Goal: Task Accomplishment & Management: Use online tool/utility

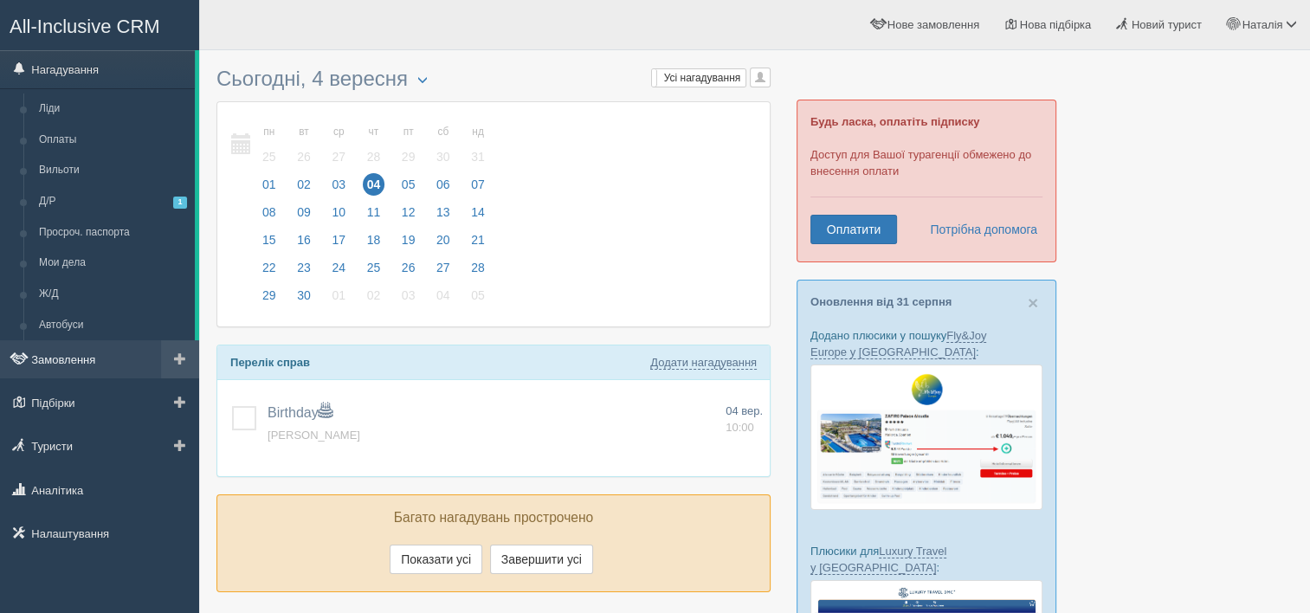
click at [83, 365] on link "Замовлення" at bounding box center [99, 359] width 199 height 38
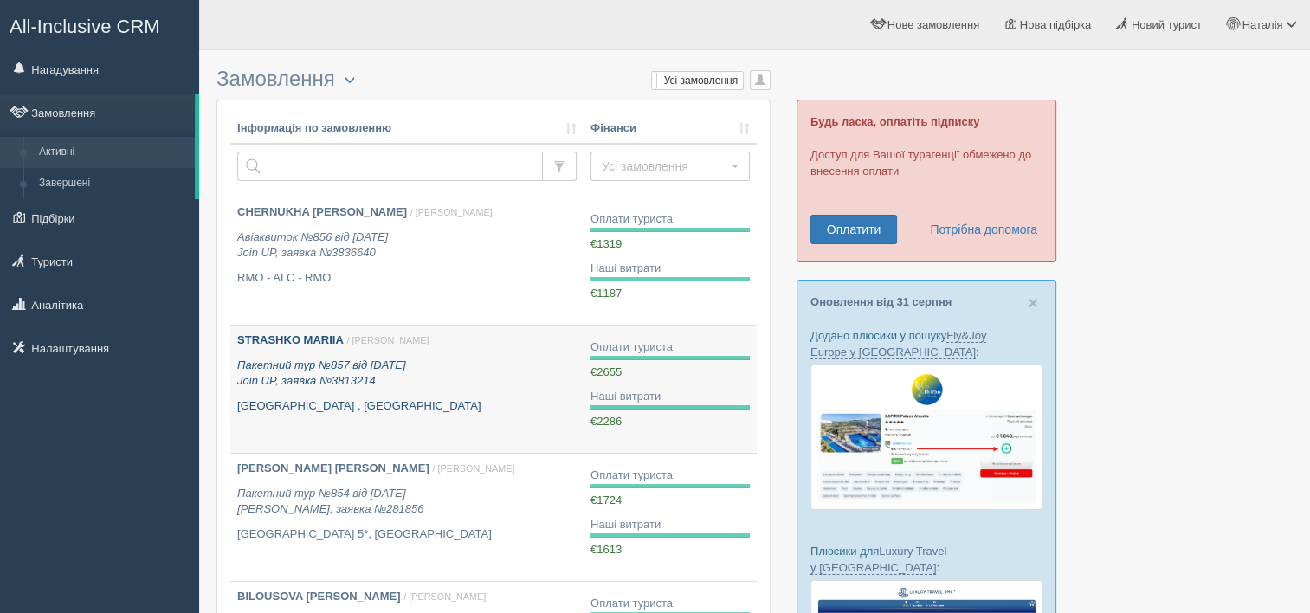
click at [300, 345] on b "STRASHKO MARIIA" at bounding box center [290, 339] width 107 height 13
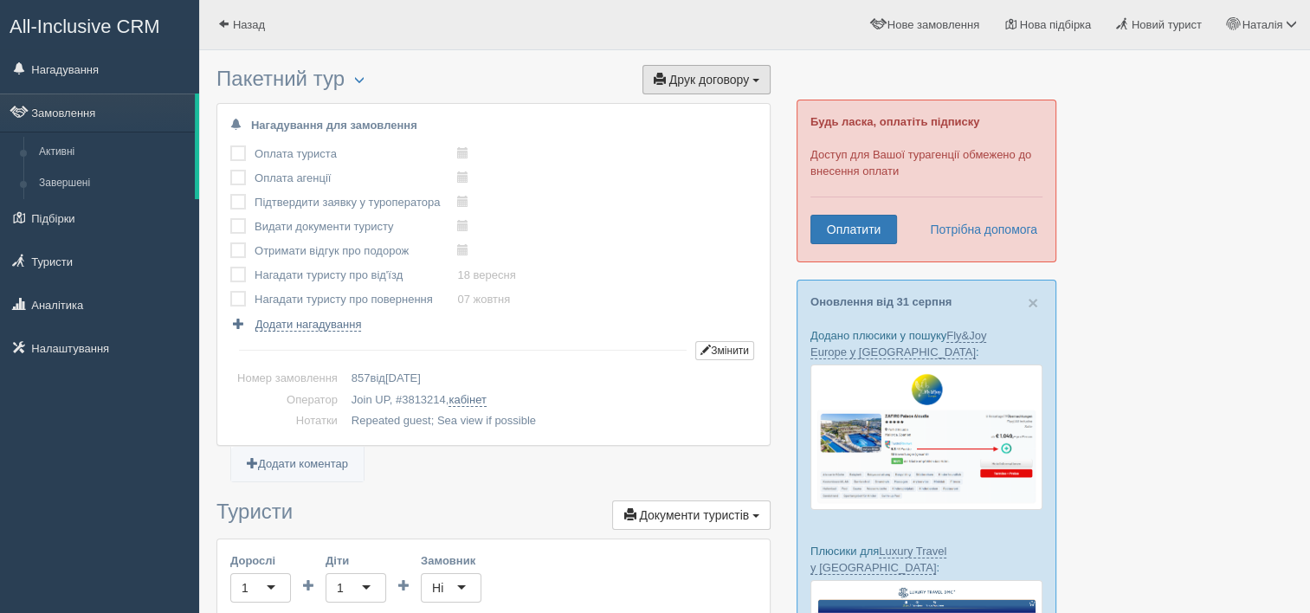
click at [741, 81] on span "Друк договору" at bounding box center [709, 80] width 80 height 14
click at [665, 114] on link "Join UP" at bounding box center [652, 111] width 235 height 29
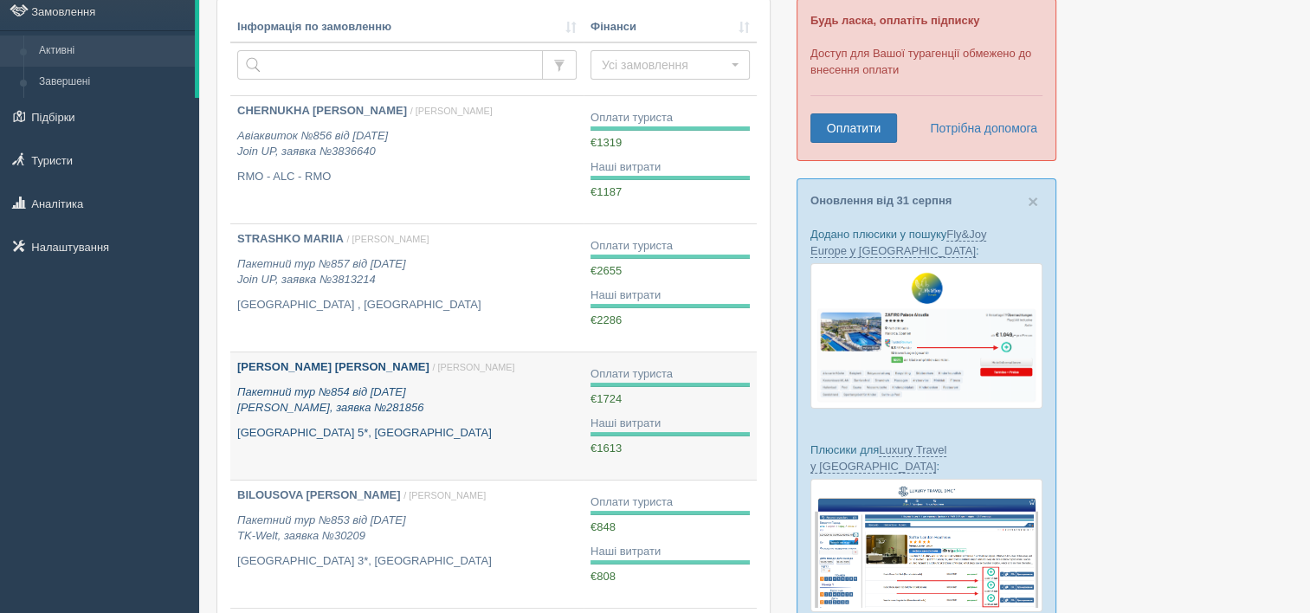
scroll to position [346, 0]
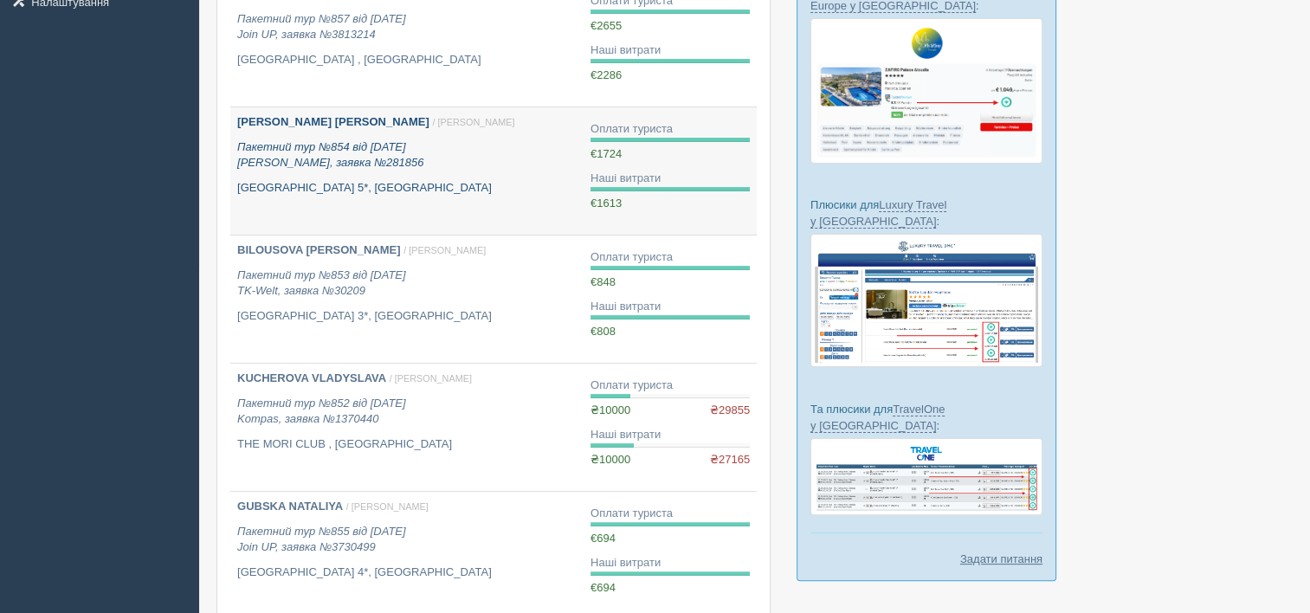
click at [315, 118] on b "SHAPOVALOVA TETIANA" at bounding box center [333, 121] width 192 height 13
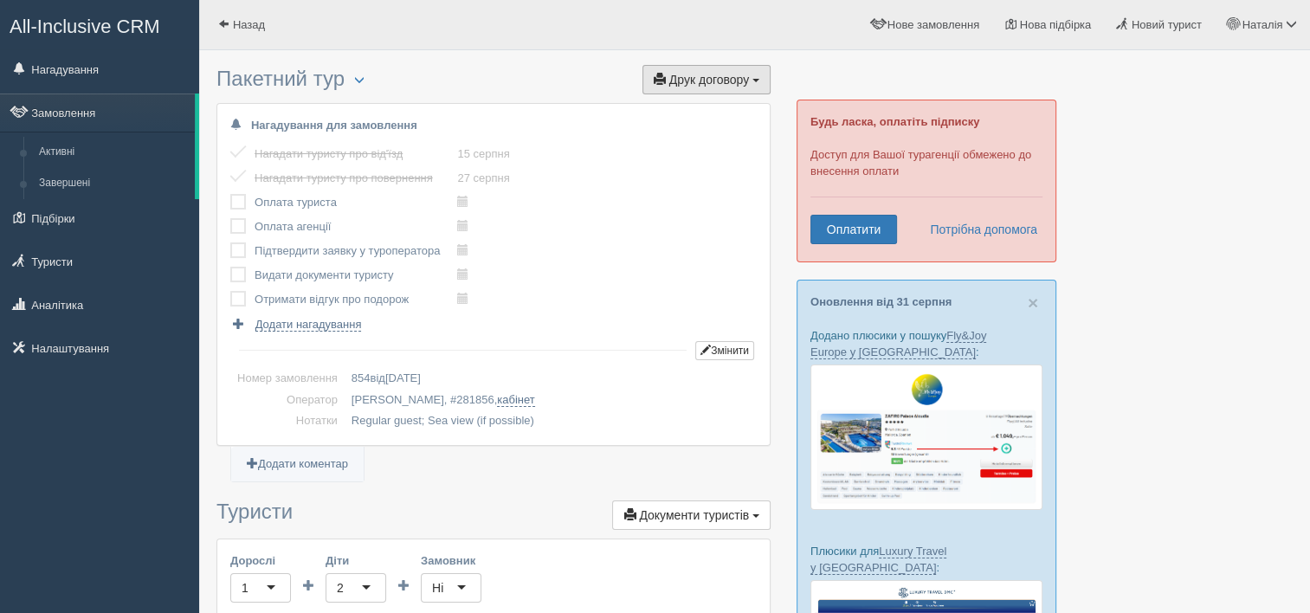
click at [690, 77] on span "Друк договору" at bounding box center [709, 80] width 80 height 14
click at [684, 111] on link "Alf" at bounding box center [701, 111] width 137 height 29
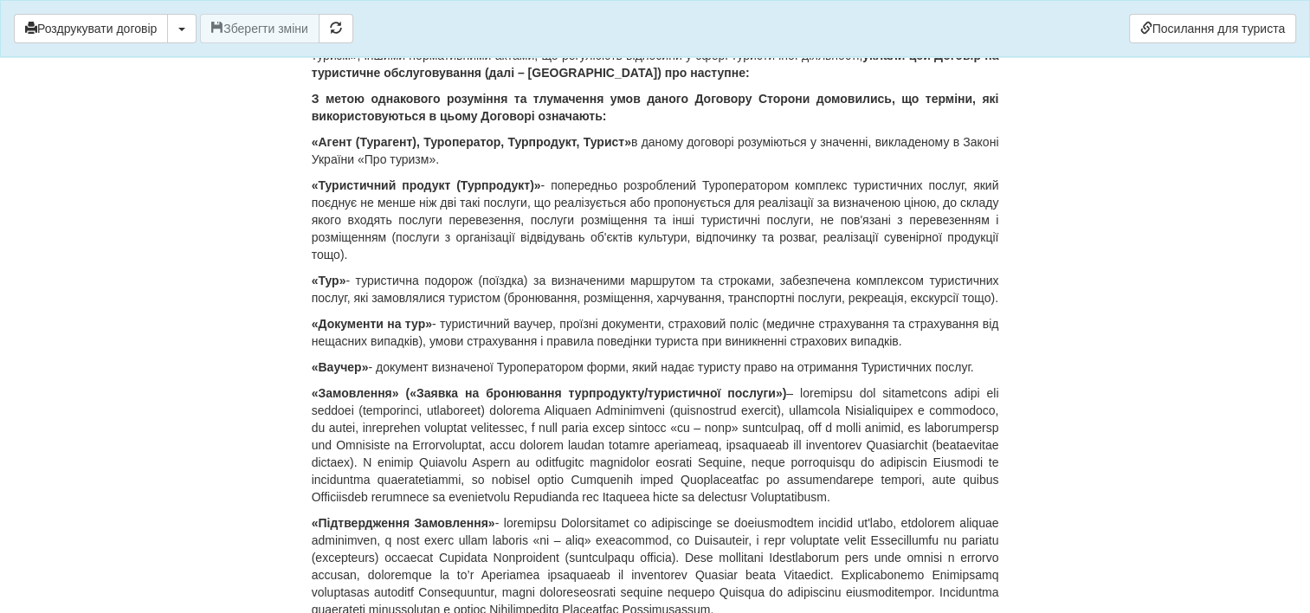
scroll to position [346, 0]
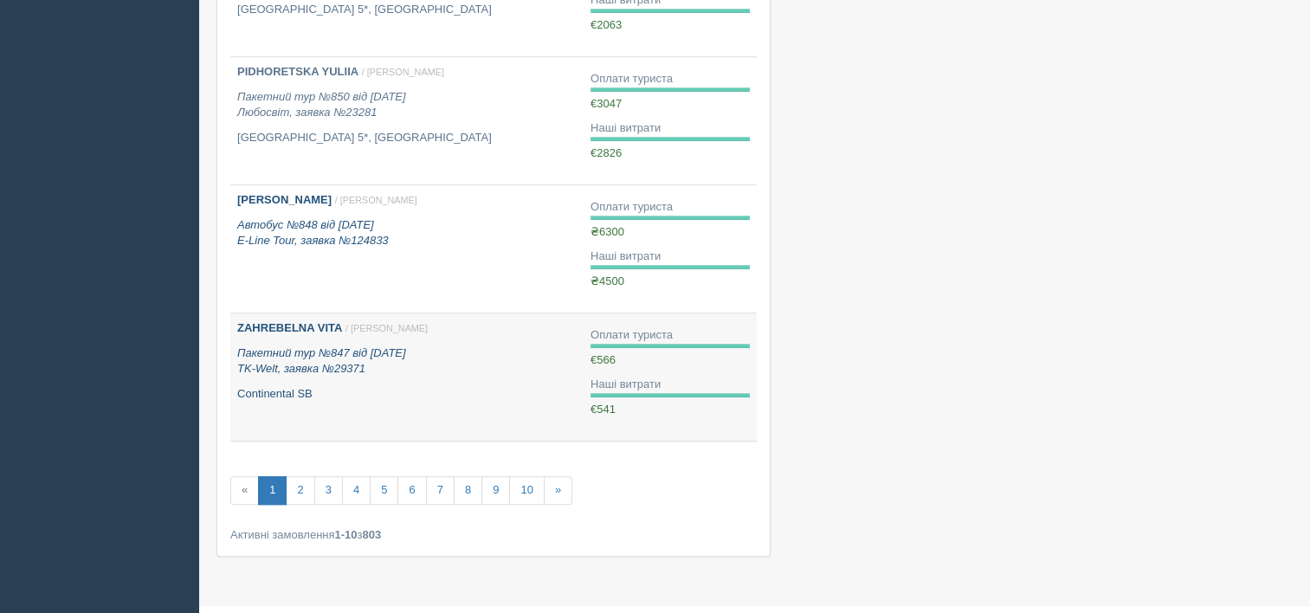
scroll to position [1039, 0]
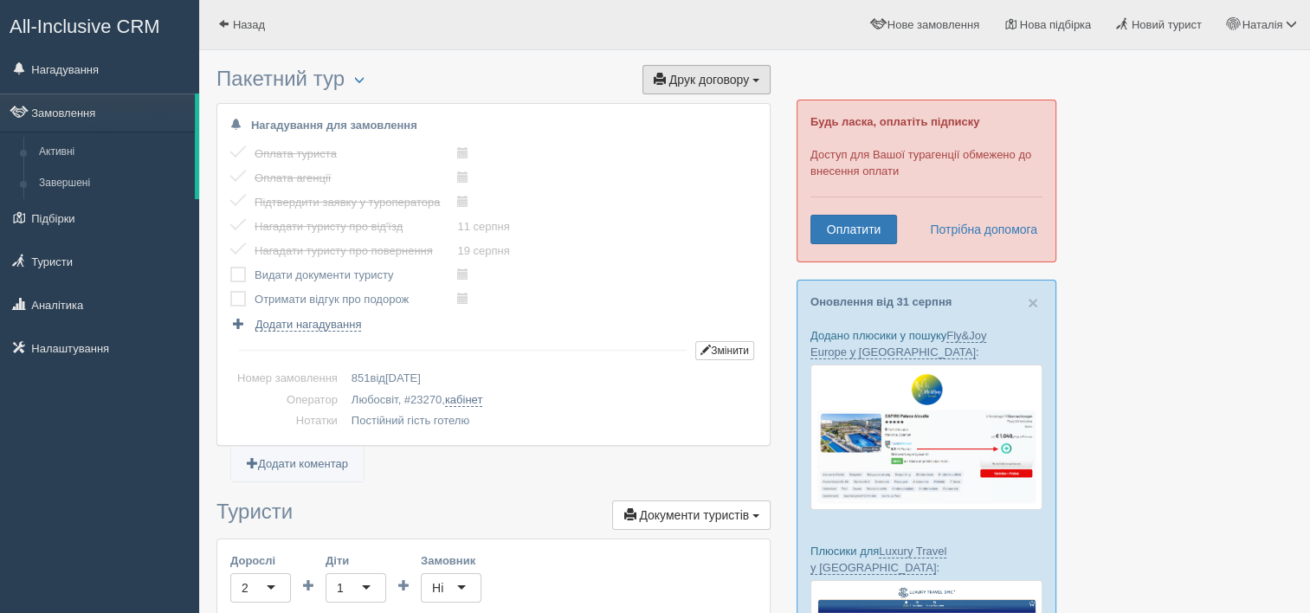
click at [721, 74] on span "Друк договору" at bounding box center [709, 80] width 80 height 14
click at [703, 111] on link "Любосвіт" at bounding box center [701, 111] width 137 height 29
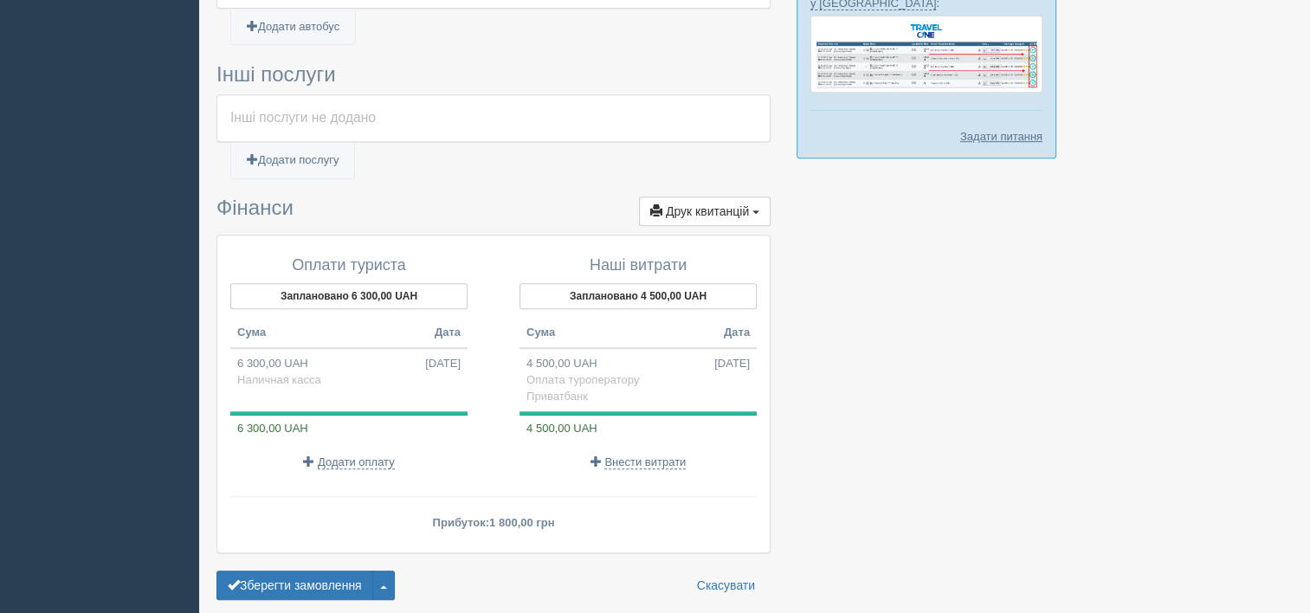
scroll to position [779, 0]
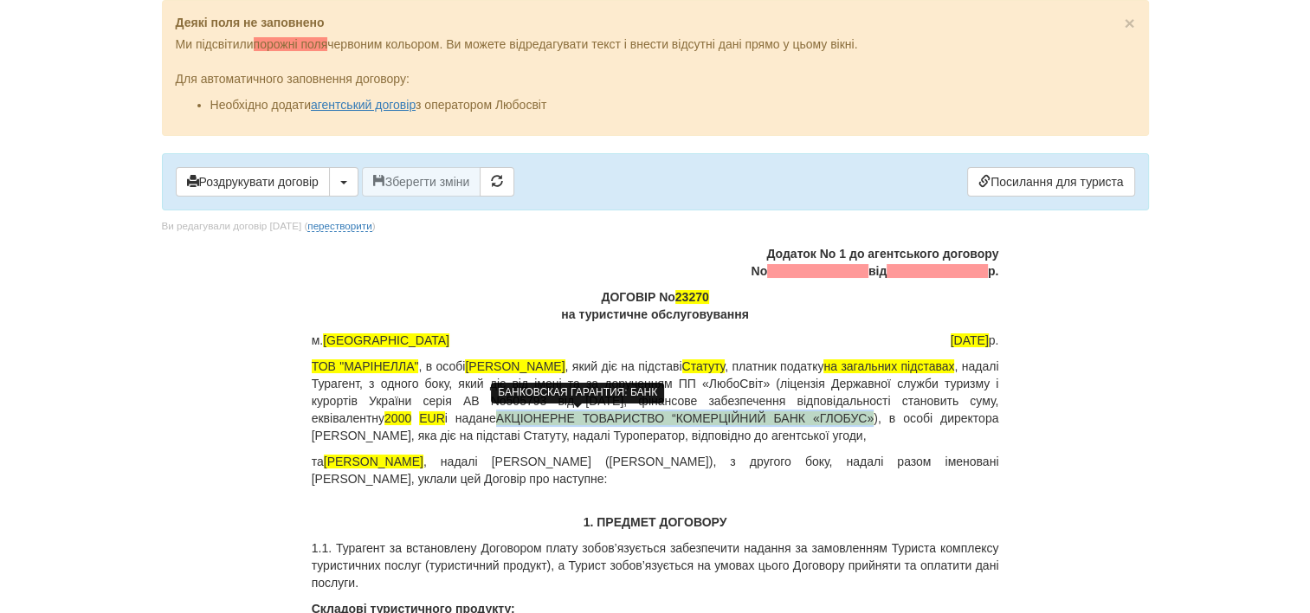
drag, startPoint x: 396, startPoint y: 417, endPoint x: 759, endPoint y: 419, distance: 363.7
click at [759, 419] on span "АКЦІОНЕРНЕ ТОВАРИСТВО “КОМЕРЦІЙНИЙ БАНК «ГЛОБУС»" at bounding box center [685, 418] width 378 height 14
copy span "АКЦІОНЕРНЕ ТОВАРИСТВО “КОМЕРЦІЙНИЙ БАНК «ГЛОБУС»"
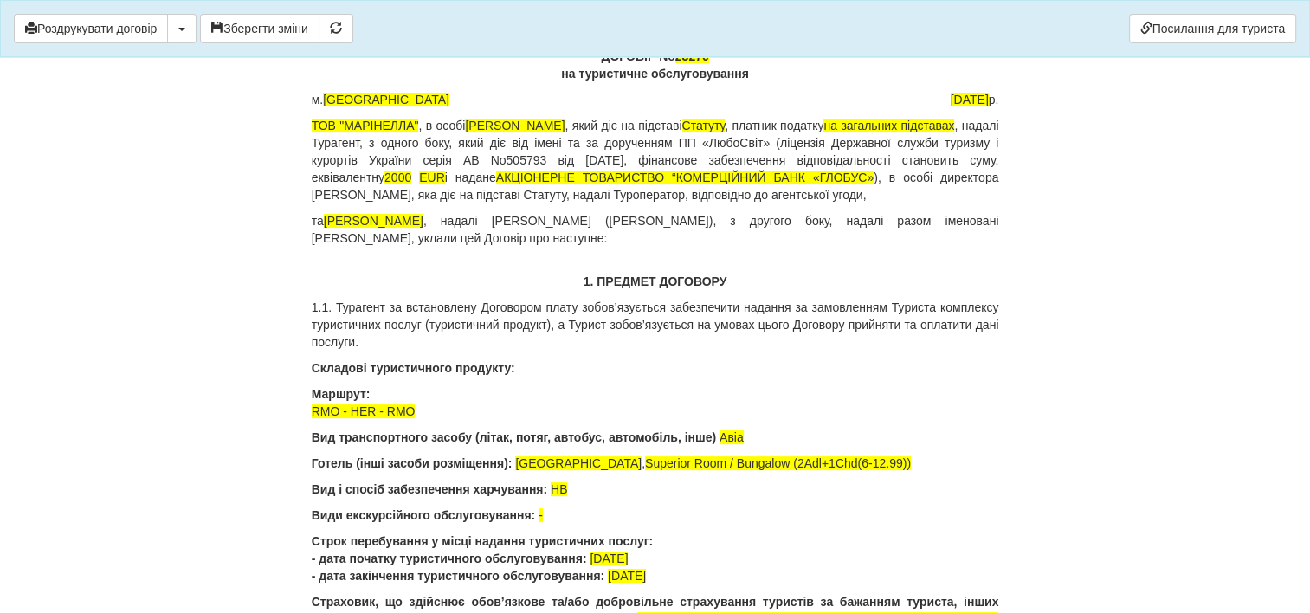
scroll to position [173, 0]
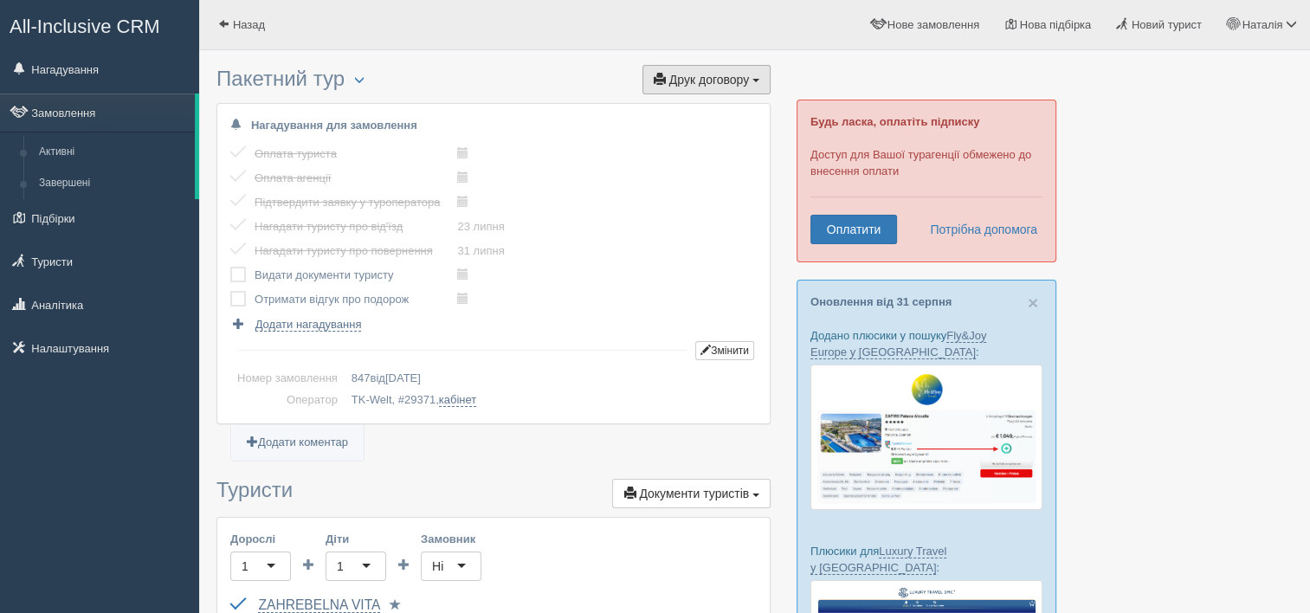
click at [704, 84] on span "Друк договору" at bounding box center [709, 80] width 80 height 14
click at [703, 107] on link "TK-Welt" at bounding box center [692, 111] width 156 height 29
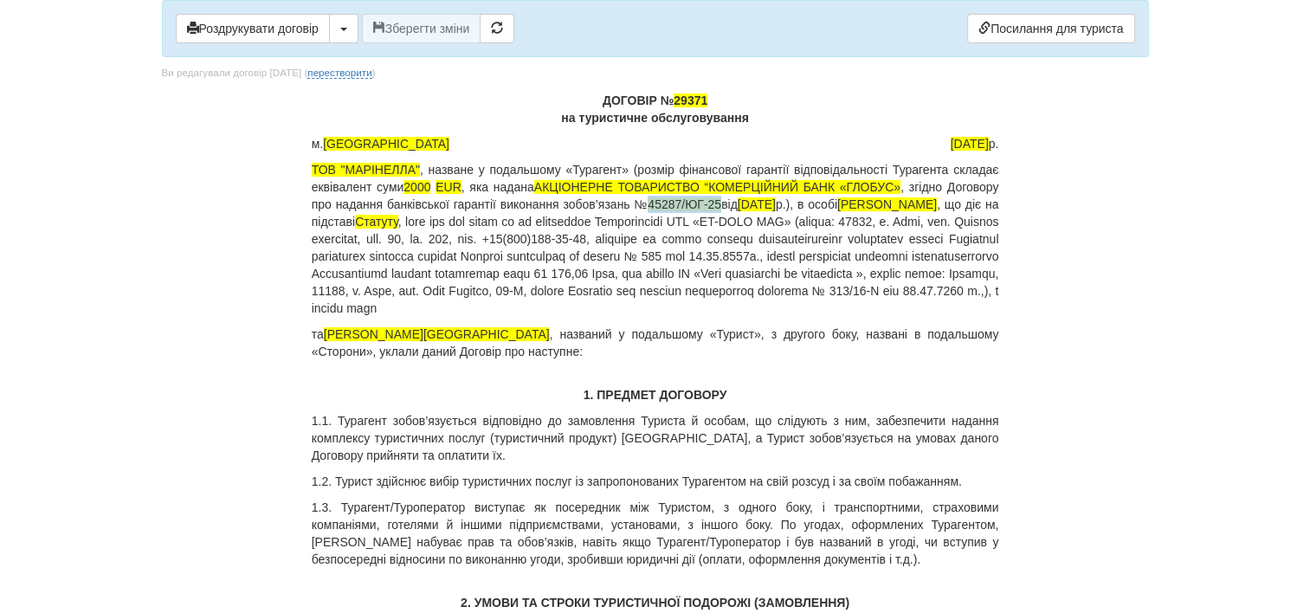
drag, startPoint x: 653, startPoint y: 204, endPoint x: 729, endPoint y: 204, distance: 76.2
click at [729, 204] on p "ТОВ "МАРІНЕЛЛА" , назване у подальшому «Турагент» (розмір фінансової гарантії в…" at bounding box center [656, 239] width 688 height 156
copy span "45287/ЮГ-25"
drag, startPoint x: 755, startPoint y: 199, endPoint x: 826, endPoint y: 202, distance: 71.1
click at [826, 202] on p "ТОВ "МАРІНЕЛЛА" , назване у подальшому «Турагент» (розмір фінансової гарантії в…" at bounding box center [656, 239] width 688 height 156
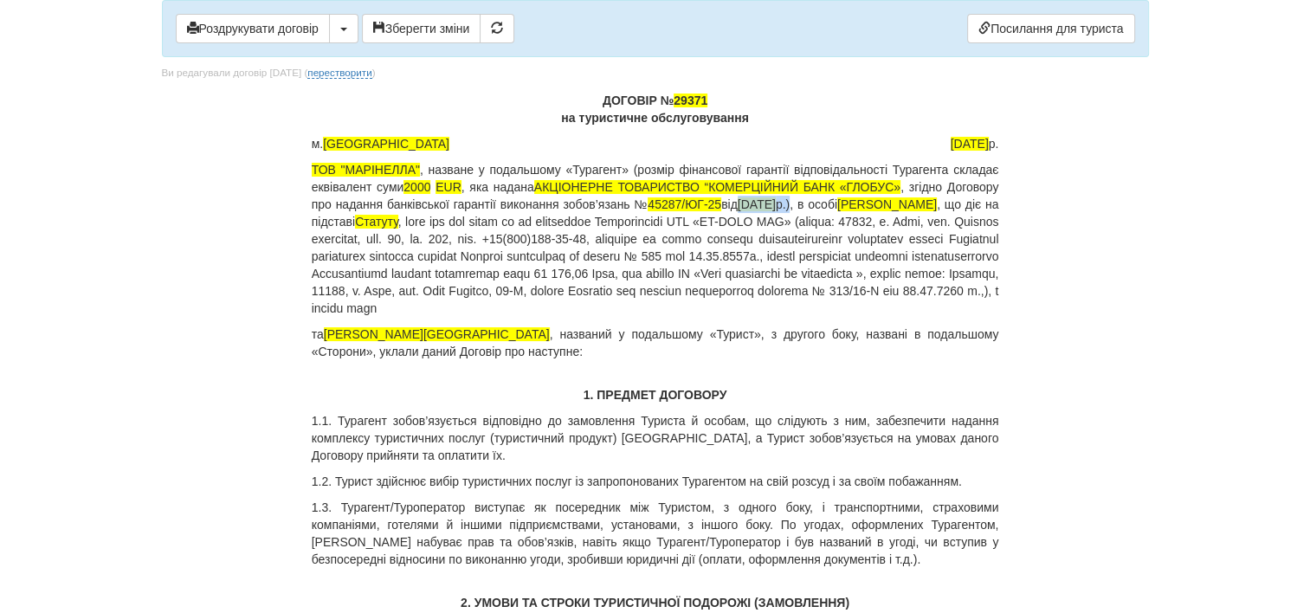
copy p "[DATE]"
